Goal: Task Accomplishment & Management: Complete application form

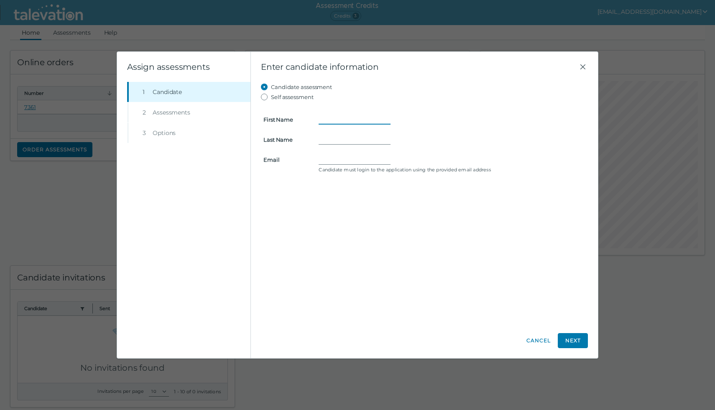
click at [331, 122] on input "First Name" at bounding box center [355, 120] width 72 height 10
type input "[PERSON_NAME]"
click at [347, 140] on input "Last Name" at bounding box center [355, 140] width 72 height 10
type input "[PERSON_NAME]"
click at [331, 158] on input "Email" at bounding box center [355, 160] width 72 height 10
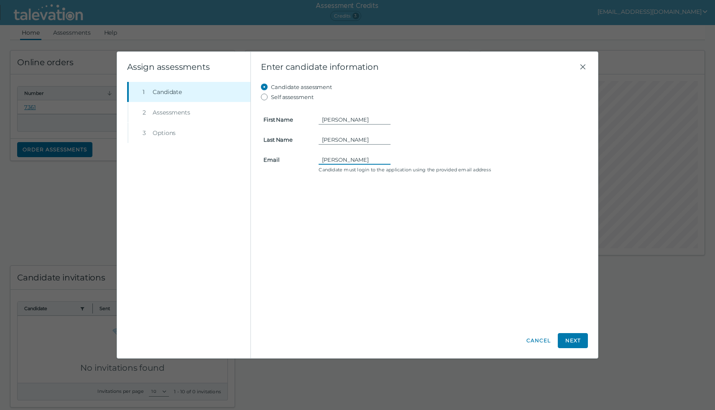
type input "[PERSON_NAME]"
click at [350, 121] on input "[PERSON_NAME]" at bounding box center [355, 120] width 72 height 10
type input "[PERSON_NAME]"
click at [334, 160] on input "[PERSON_NAME]" at bounding box center [355, 160] width 72 height 10
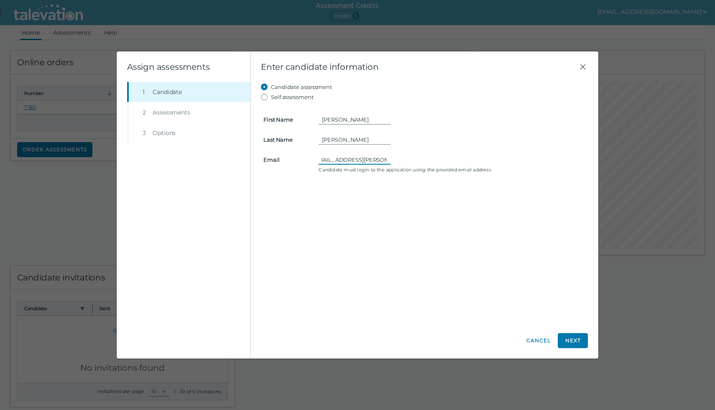
click at [334, 160] on input "[EMAIL_ADDRESS][PERSON_NAME][DOMAIN_NAME]" at bounding box center [355, 160] width 72 height 10
click at [377, 160] on input "[EMAIL_ADDRESS][PERSON_NAME][DOMAIN_NAME]" at bounding box center [355, 160] width 72 height 10
type input "[EMAIL_ADDRESS][PERSON_NAME][DOMAIN_NAME]"
click at [578, 339] on button "Next" at bounding box center [573, 340] width 30 height 15
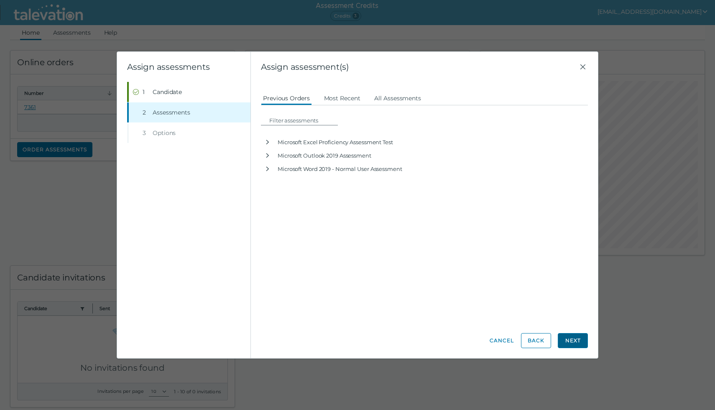
click at [575, 337] on button "Next" at bounding box center [573, 340] width 30 height 15
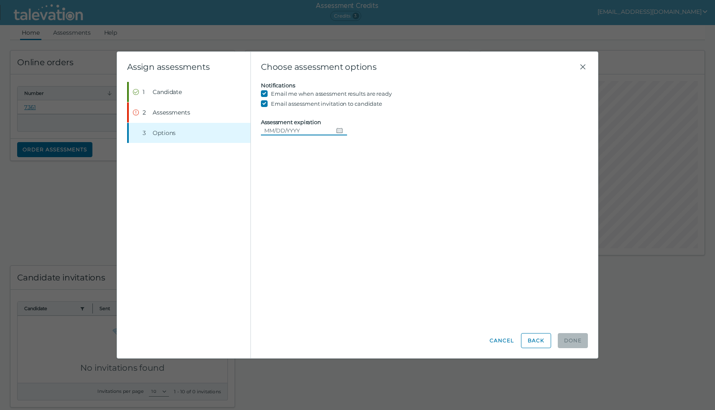
click at [280, 131] on input "Assessment expiration" at bounding box center [297, 130] width 72 height 10
click at [336, 130] on icon "Choose date" at bounding box center [339, 130] width 7 height 7
click at [306, 215] on button "16" at bounding box center [305, 215] width 15 height 15
click at [419, 242] on div "Candidate assessment Self assessment First Name [PERSON_NAME] Last Name [PERSON…" at bounding box center [424, 203] width 327 height 242
click at [166, 111] on span "Assessments" at bounding box center [172, 112] width 38 height 8
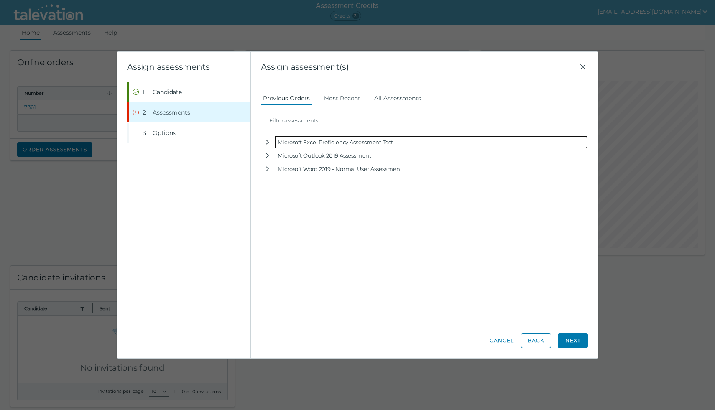
click at [268, 141] on icon "button" at bounding box center [267, 142] width 7 height 7
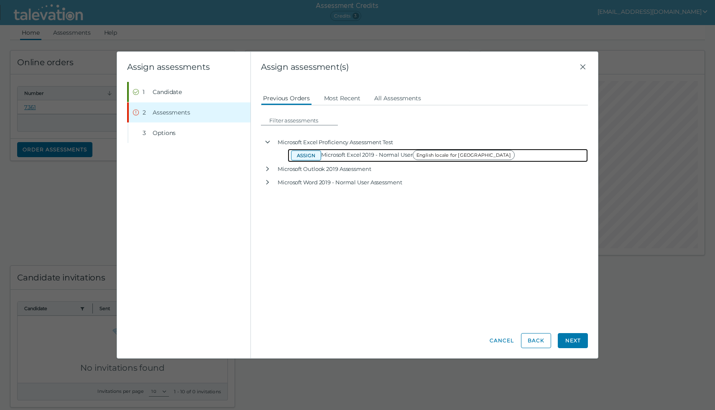
click at [314, 156] on button "Assign" at bounding box center [306, 156] width 30 height 10
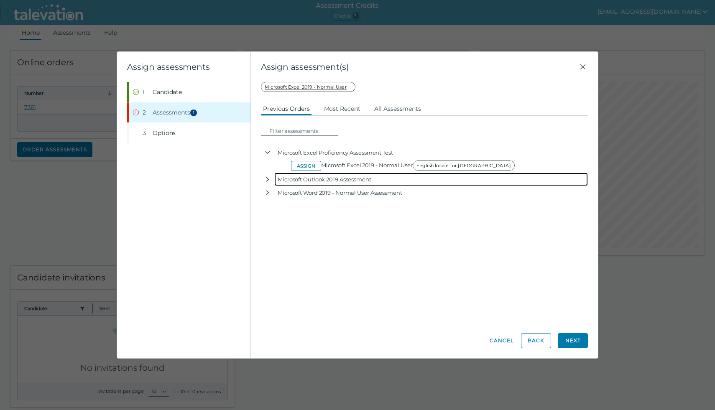
click at [268, 179] on icon "button" at bounding box center [267, 179] width 3 height 5
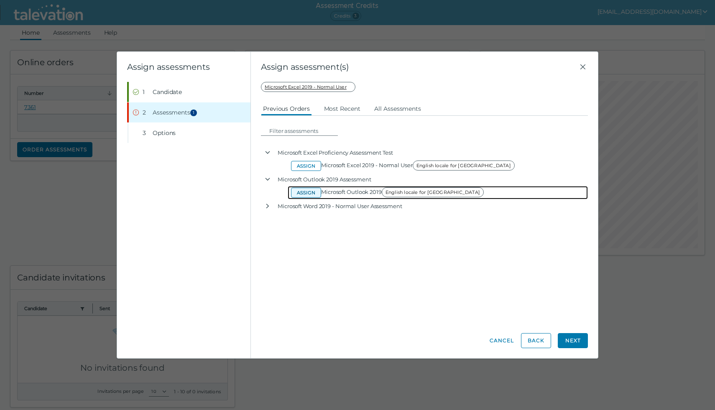
click at [305, 192] on button "Assign" at bounding box center [306, 193] width 30 height 10
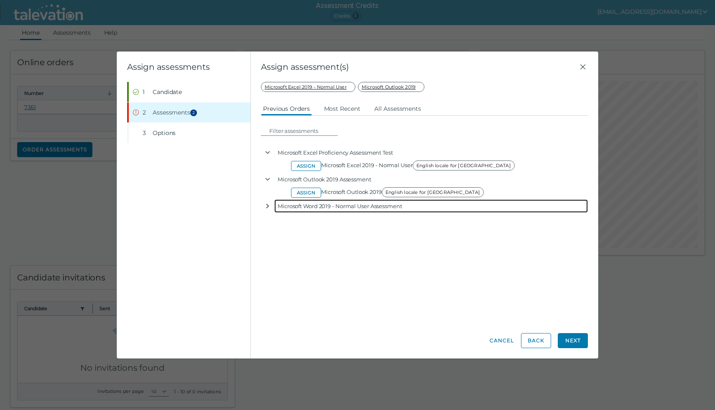
click at [268, 205] on icon "button" at bounding box center [267, 206] width 3 height 5
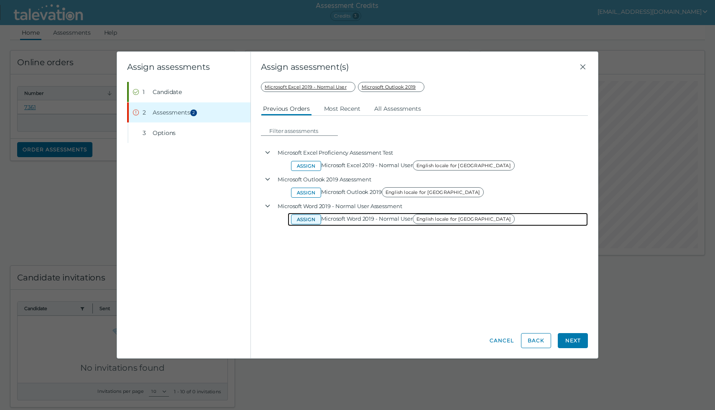
click at [309, 219] on button "Assign" at bounding box center [306, 219] width 30 height 10
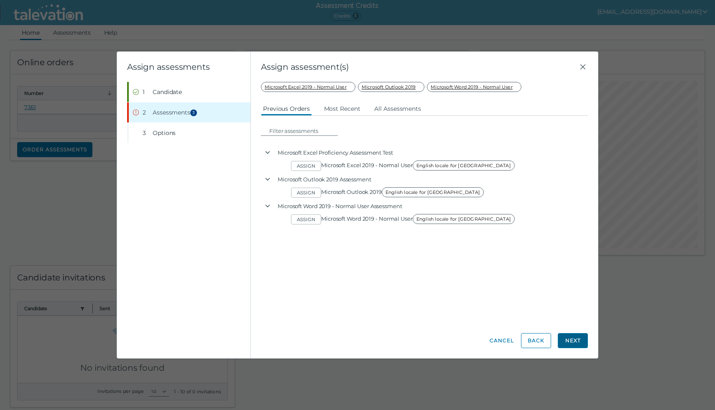
click at [576, 342] on button "Next" at bounding box center [573, 340] width 30 height 15
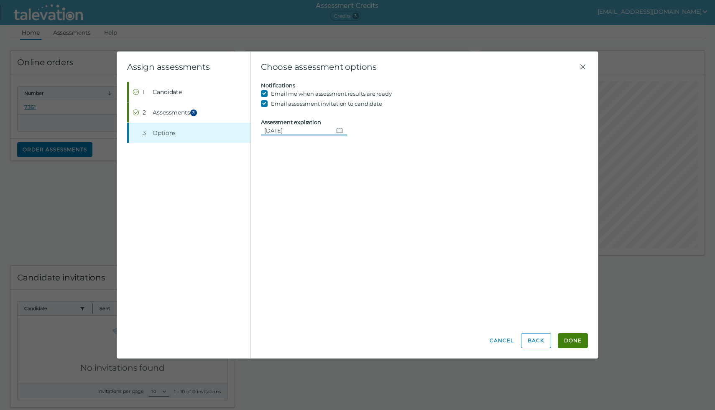
click at [336, 130] on icon "Change date, 09/16/2025" at bounding box center [339, 130] width 7 height 7
click at [351, 197] on clr-day "12" at bounding box center [350, 199] width 15 height 8
click at [366, 198] on button "13" at bounding box center [365, 198] width 15 height 15
click at [336, 130] on icon "Change date, 09/13/2025" at bounding box center [339, 130] width 7 height 7
click at [274, 213] on button "14" at bounding box center [275, 215] width 15 height 15
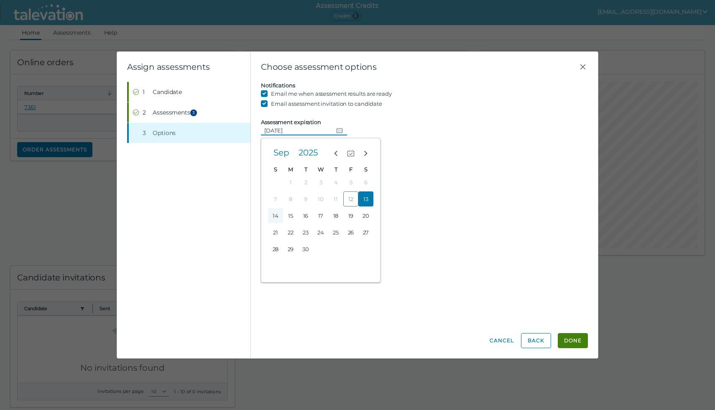
type input "[DATE]"
click at [336, 130] on icon "Change date, 09/14/2025" at bounding box center [339, 130] width 7 height 7
click at [455, 169] on div "Candidate assessment Self assessment First Name [PERSON_NAME] Last Name [PERSON…" at bounding box center [424, 203] width 327 height 242
click at [575, 339] on button "Done" at bounding box center [573, 340] width 30 height 15
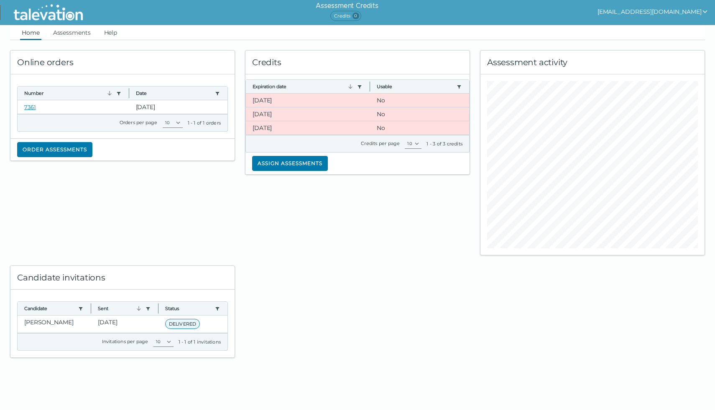
click at [705, 8] on button "[EMAIL_ADDRESS][DOMAIN_NAME]" at bounding box center [652, 12] width 111 height 10
click at [674, 28] on div "Sign out" at bounding box center [673, 28] width 49 height 10
